Goal: Information Seeking & Learning: Learn about a topic

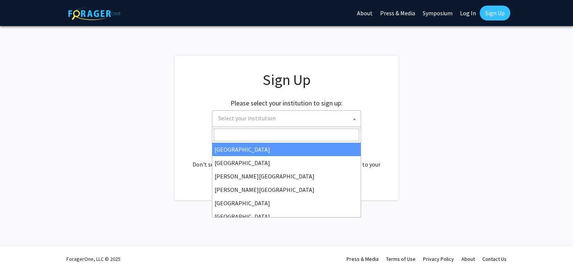
click at [275, 121] on span "Select your institution" at bounding box center [288, 118] width 146 height 15
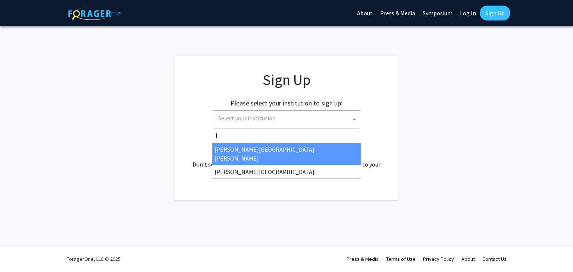
type input "j"
select select "1"
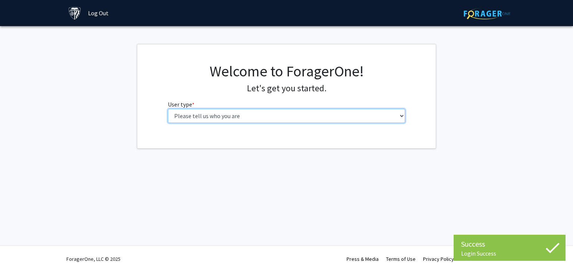
click at [320, 121] on select "Please tell us who you are Undergraduate Student Master's Student Doctoral Cand…" at bounding box center [287, 116] width 238 height 14
select select "2: masters"
click at [168, 109] on select "Please tell us who you are Undergraduate Student Master's Student Doctoral Cand…" at bounding box center [287, 116] width 238 height 14
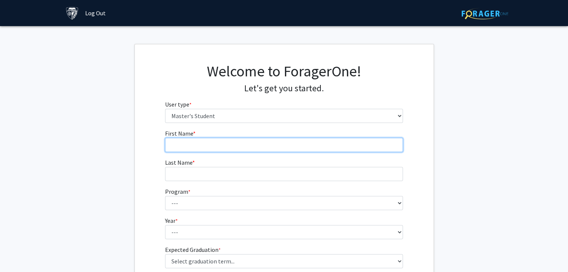
click at [316, 150] on input "First Name * required" at bounding box center [284, 145] width 238 height 14
type input "[PERSON_NAME]"
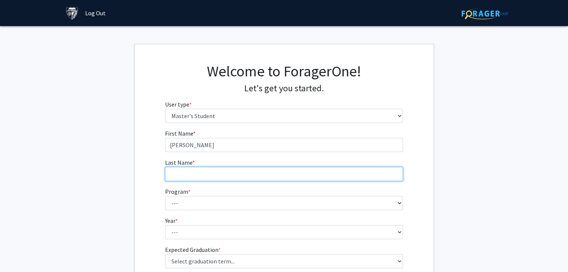
click at [310, 177] on input "Last Name * required" at bounding box center [284, 174] width 238 height 14
type input "Prasad"
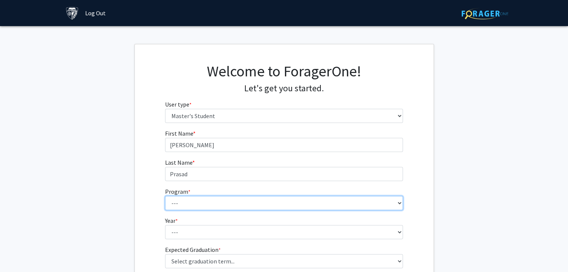
click at [303, 202] on select "--- Anatomy Education Applied and Computational Mathematics Applied Biomedical …" at bounding box center [284, 203] width 238 height 14
select select "27: 105"
click at [165, 196] on select "--- Anatomy Education Applied and Computational Mathematics Applied Biomedical …" at bounding box center [284, 203] width 238 height 14
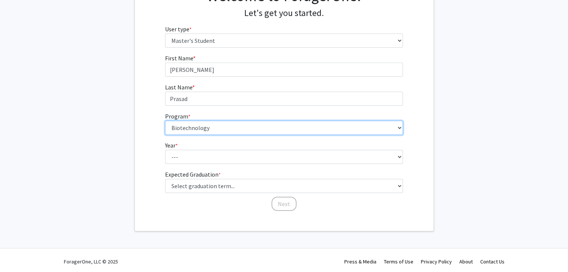
scroll to position [78, 0]
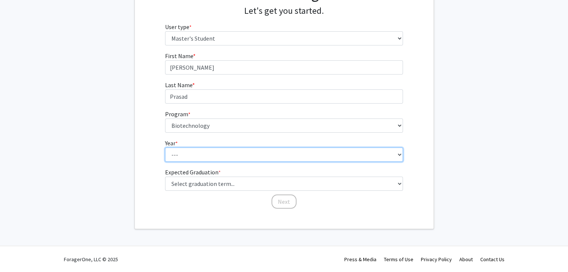
click at [292, 155] on select "--- First Year Second Year" at bounding box center [284, 155] width 238 height 14
select select "1: first_year"
click at [165, 148] on select "--- First Year Second Year" at bounding box center [284, 155] width 238 height 14
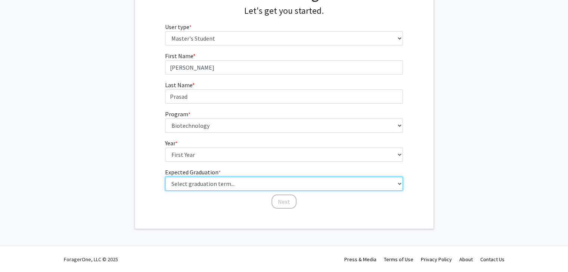
click at [284, 184] on select "Select graduation term... Spring 2025 Summer 2025 Fall 2025 Winter 2025 Spring …" at bounding box center [284, 184] width 238 height 14
select select "10: summer_2027"
click at [165, 177] on select "Select graduation term... Spring 2025 Summer 2025 Fall 2025 Winter 2025 Spring …" at bounding box center [284, 184] width 238 height 14
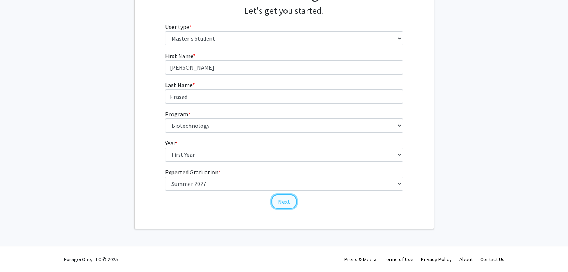
click at [279, 200] on button "Next" at bounding box center [283, 202] width 25 height 14
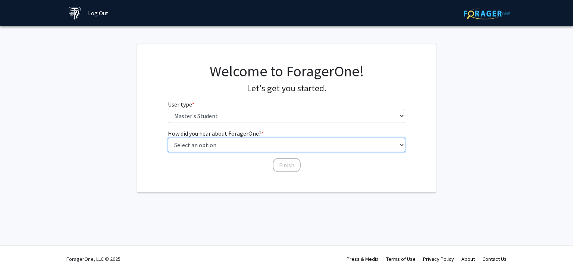
click at [268, 142] on select "Select an option Peer/student recommendation Faculty/staff recommendation Unive…" at bounding box center [287, 145] width 238 height 14
select select "1: peer_recommendation"
click at [168, 138] on select "Select an option Peer/student recommendation Faculty/staff recommendation Unive…" at bounding box center [287, 145] width 238 height 14
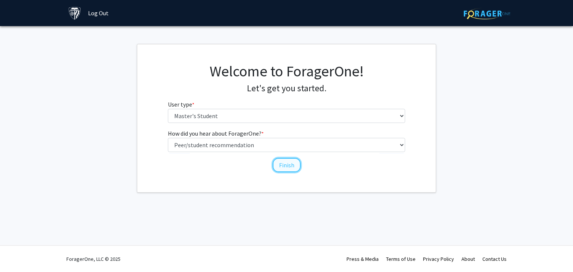
click at [279, 165] on button "Finish" at bounding box center [287, 165] width 28 height 14
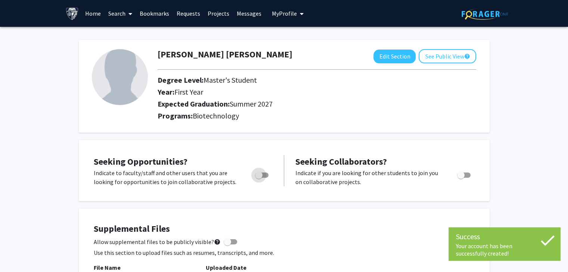
click at [260, 176] on span "Toggle" at bounding box center [258, 175] width 7 height 7
click at [259, 178] on input "Are you actively seeking opportunities?" at bounding box center [258, 178] width 0 height 0
checkbox input "true"
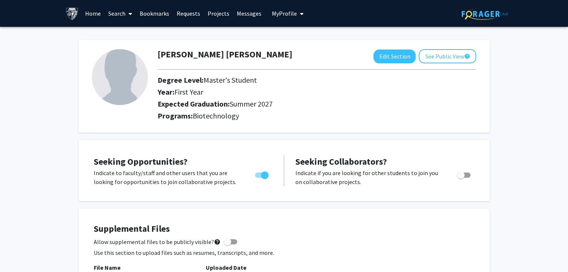
click at [115, 15] on link "Search" at bounding box center [120, 13] width 31 height 26
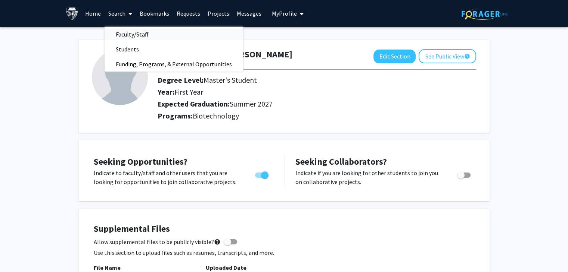
click at [124, 30] on span "Faculty/Staff" at bounding box center [132, 34] width 55 height 15
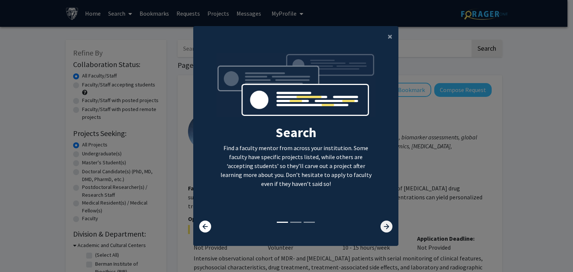
click at [388, 225] on icon at bounding box center [387, 227] width 12 height 12
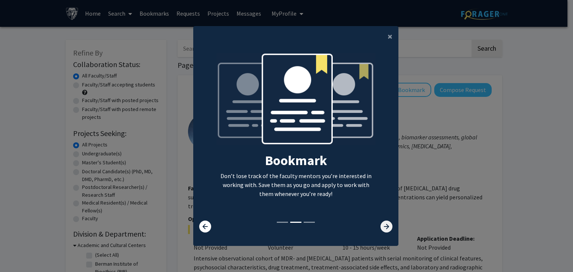
click at [388, 225] on icon at bounding box center [387, 227] width 12 height 12
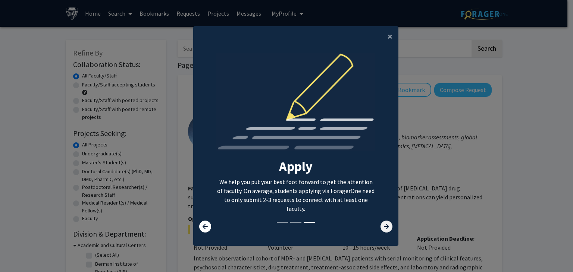
click at [388, 225] on icon at bounding box center [387, 227] width 12 height 12
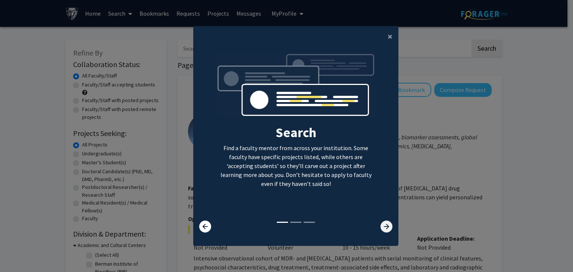
click at [388, 225] on icon at bounding box center [387, 227] width 12 height 12
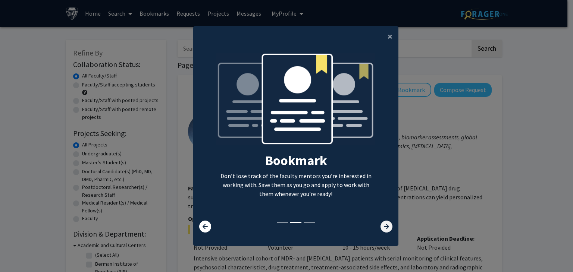
click at [388, 225] on icon at bounding box center [387, 227] width 12 height 12
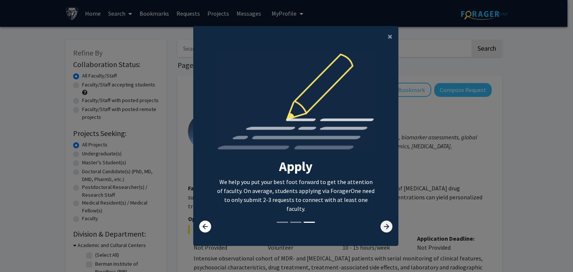
click at [388, 225] on icon at bounding box center [387, 227] width 12 height 12
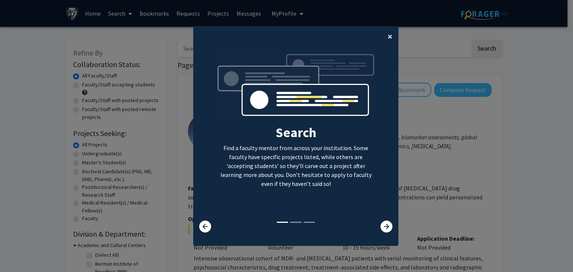
click at [388, 35] on span "×" at bounding box center [390, 37] width 5 height 12
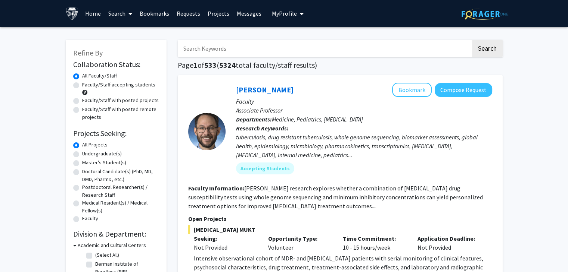
click at [82, 163] on label "Master's Student(s)" at bounding box center [104, 163] width 44 height 8
click at [82, 163] on input "Master's Student(s)" at bounding box center [84, 161] width 5 height 5
radio input "true"
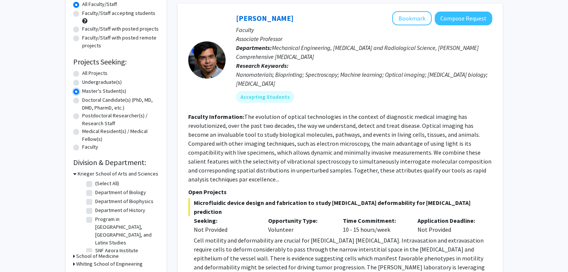
scroll to position [168, 0]
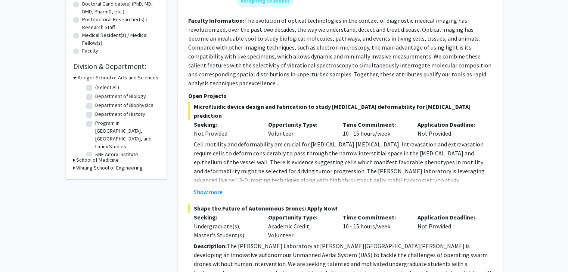
click at [95, 97] on label "Department of Biology" at bounding box center [120, 97] width 51 height 8
click at [95, 97] on input "Department of Biology" at bounding box center [97, 95] width 5 height 5
checkbox input "true"
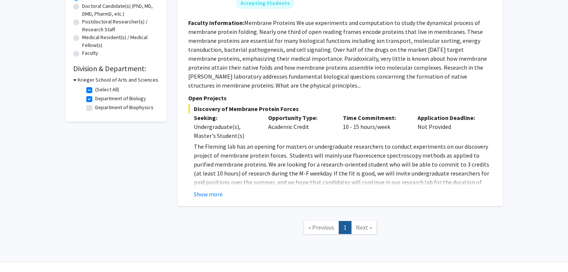
scroll to position [166, 0]
click at [210, 196] on button "Show more" at bounding box center [208, 193] width 29 height 9
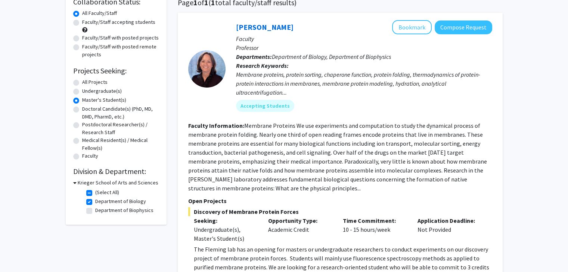
scroll to position [65, 0]
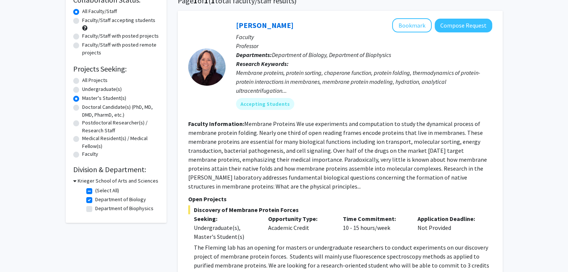
click at [94, 181] on h3 "Krieger School of Arts and Sciences" at bounding box center [118, 181] width 81 height 8
click at [94, 181] on h3 "Krieger School of Arts and Sciences" at bounding box center [116, 181] width 81 height 8
click at [95, 199] on label "Department of Biology" at bounding box center [120, 200] width 51 height 8
click at [95, 199] on input "Department of Biology" at bounding box center [97, 198] width 5 height 5
checkbox input "false"
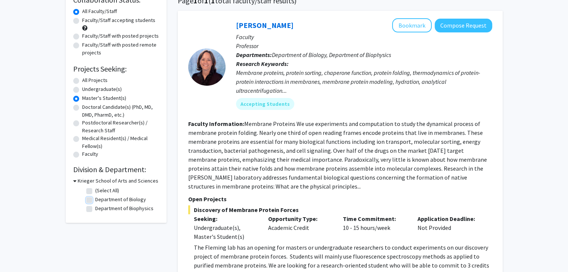
checkbox input "false"
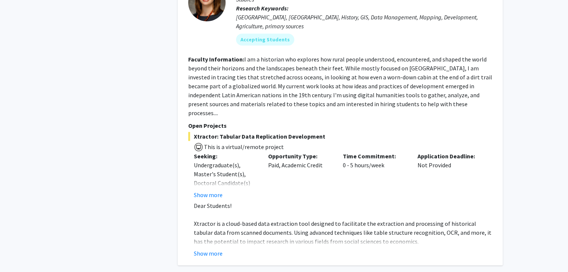
scroll to position [3435, 0]
